Goal: Use online tool/utility: Utilize a website feature to perform a specific function

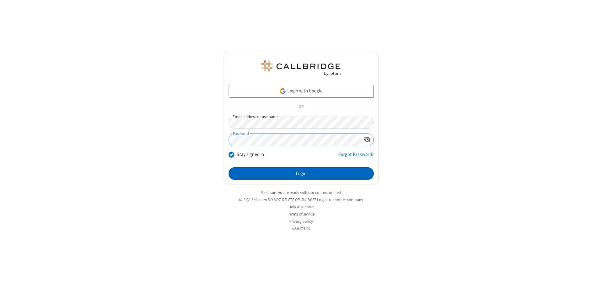
click at [301, 174] on button "Login" at bounding box center [300, 173] width 145 height 13
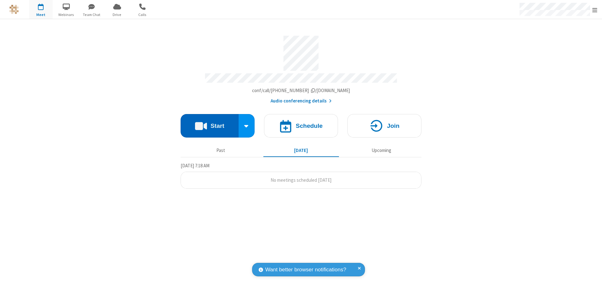
click at [209, 123] on button "Start" at bounding box center [210, 126] width 58 height 24
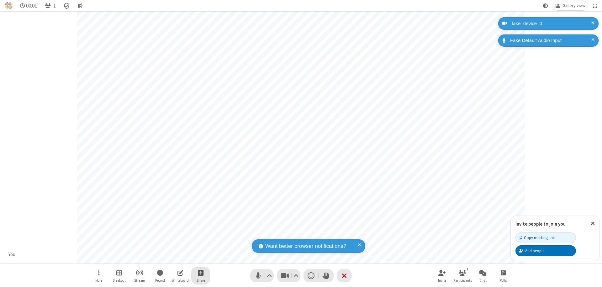
click at [201, 273] on span "Start sharing" at bounding box center [201, 273] width 6 height 8
click at [175, 258] on span "Share my screen" at bounding box center [175, 257] width 7 height 5
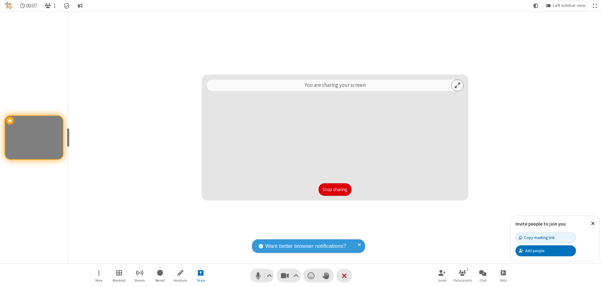
click at [335, 190] on button "Stop sharing" at bounding box center [334, 189] width 33 height 13
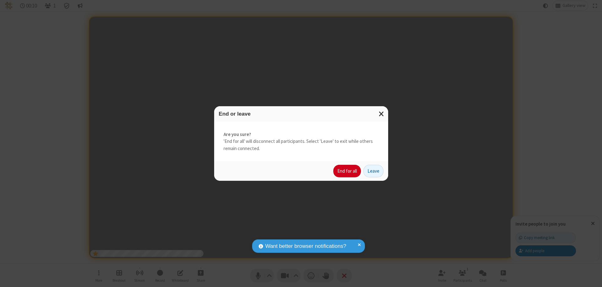
click at [347, 171] on button "End for all" at bounding box center [347, 171] width 28 height 13
